Goal: Check status: Check status

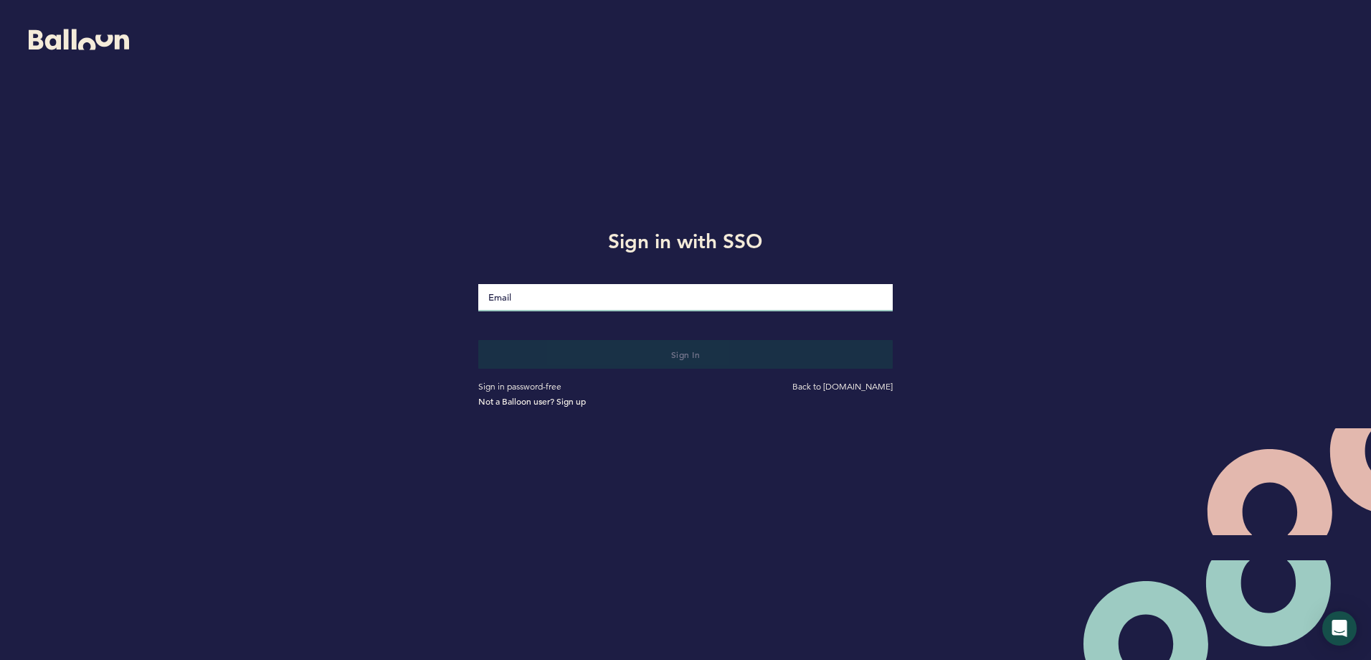
click at [530, 297] on input "Email" at bounding box center [685, 297] width 414 height 27
type input "[EMAIL_ADDRESS][DOMAIN_NAME]"
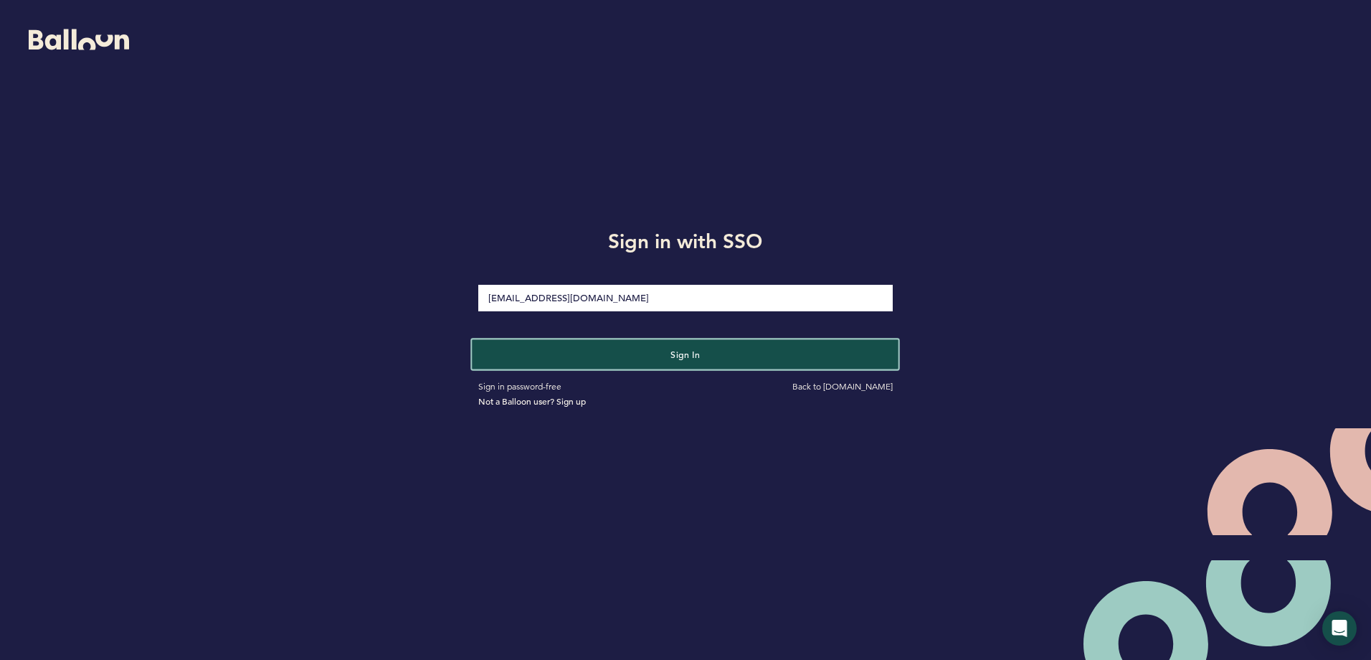
click at [584, 345] on button "Sign in" at bounding box center [686, 353] width 427 height 29
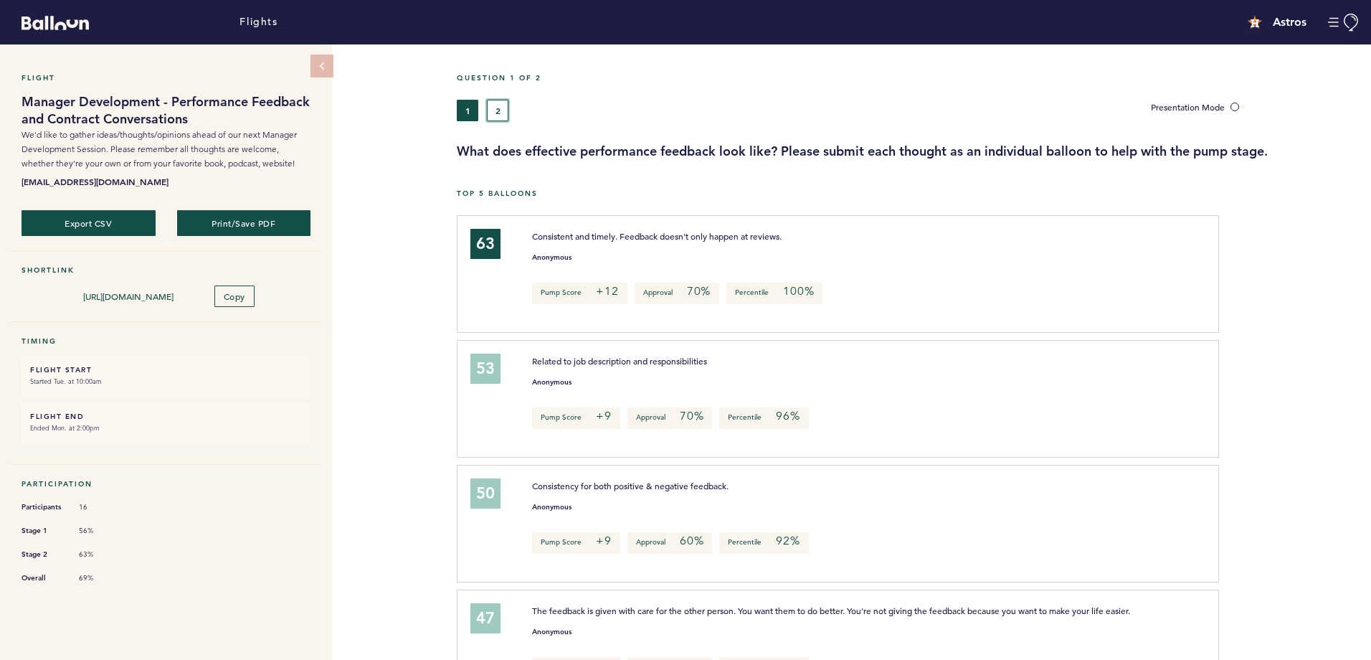
click at [498, 113] on button "2" at bounding box center [498, 111] width 22 height 22
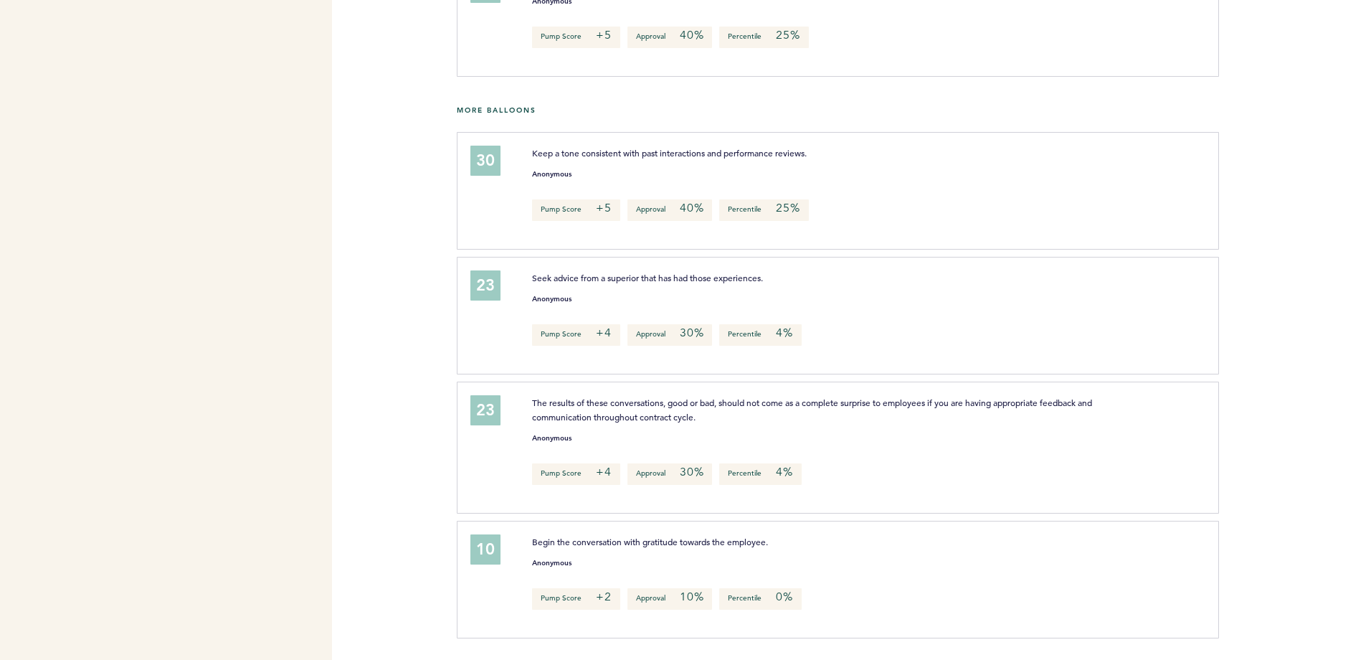
scroll to position [785, 0]
